Goal: Transaction & Acquisition: Purchase product/service

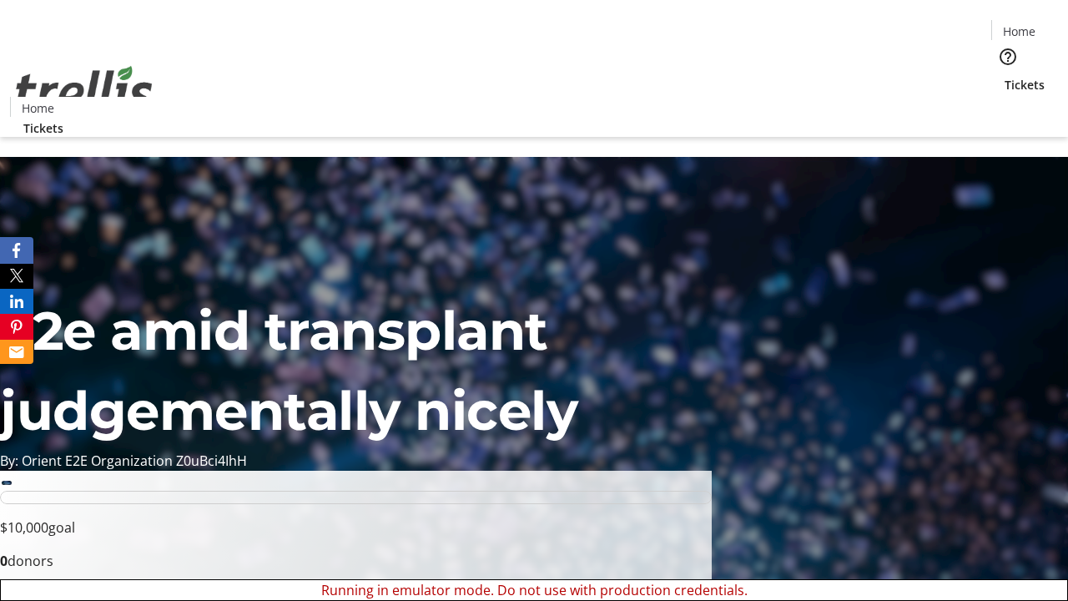
click at [1020, 25] on span "Sign Up" at bounding box center [1027, 23] width 48 height 20
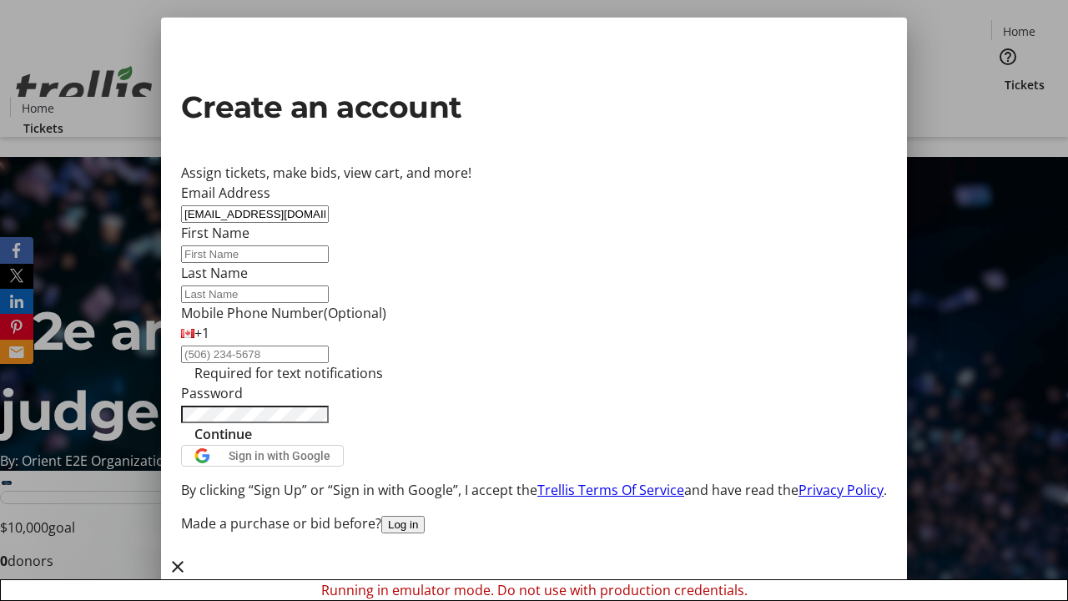
type input "[EMAIL_ADDRESS][DOMAIN_NAME]"
type input "Korbin"
type input "[PERSON_NAME]"
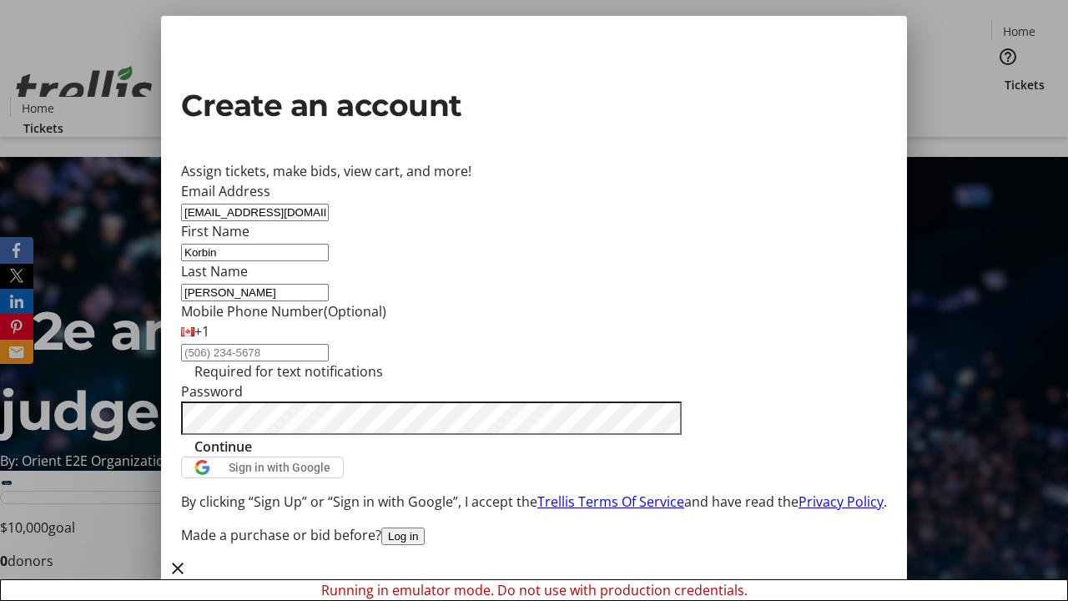
click at [252, 456] on span "Continue" at bounding box center [223, 446] width 58 height 20
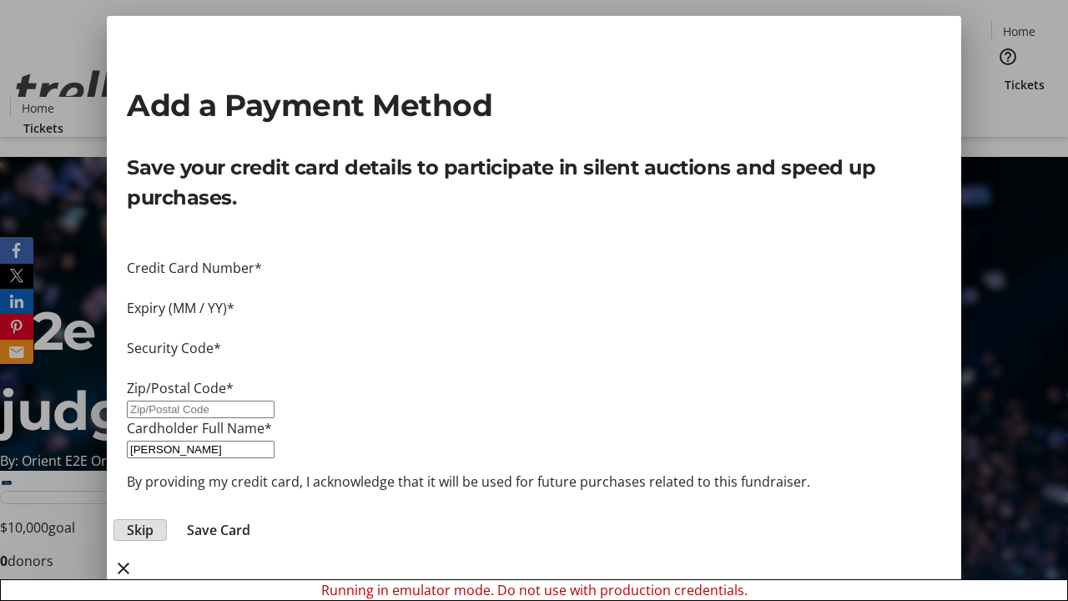
click at [153, 520] on span "Skip" at bounding box center [140, 530] width 27 height 20
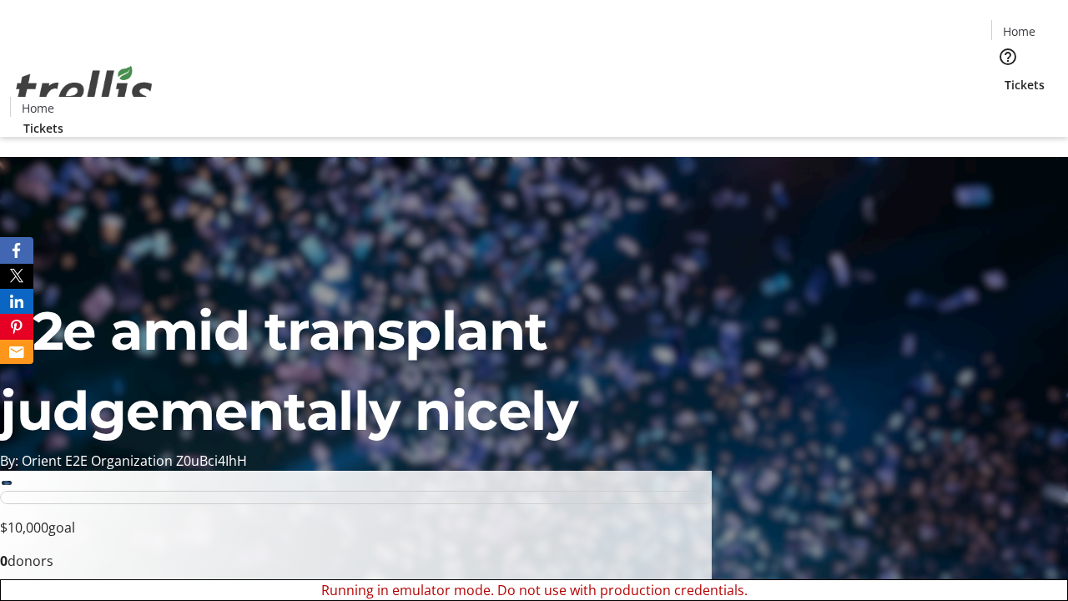
click at [1004, 76] on span "Tickets" at bounding box center [1024, 85] width 40 height 18
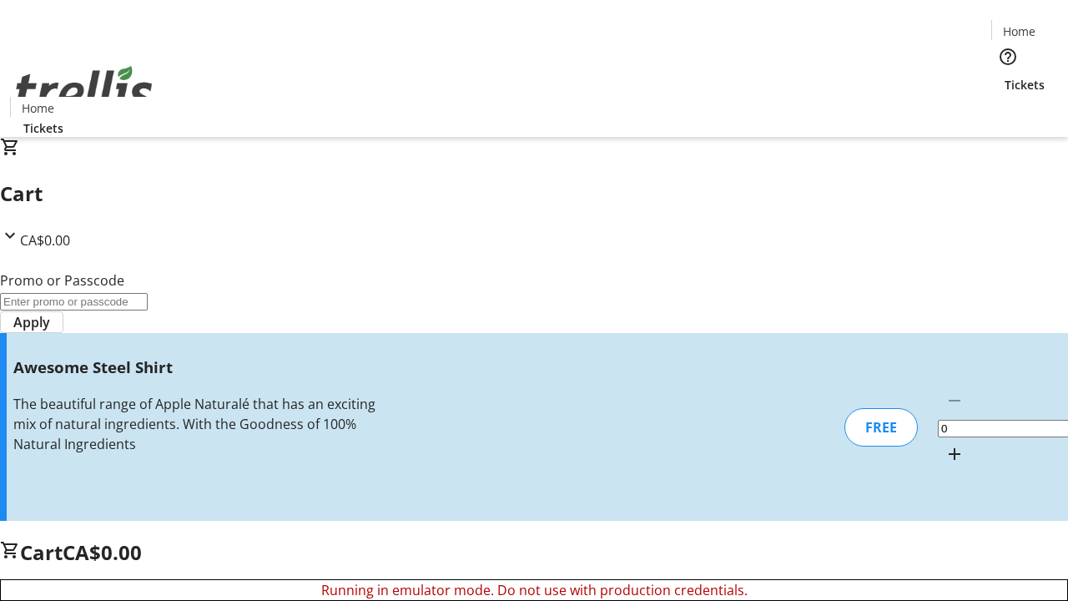
click at [944, 444] on mat-icon "Increment by one" at bounding box center [954, 454] width 20 height 20
type input "1"
